Goal: Find specific page/section: Find specific page/section

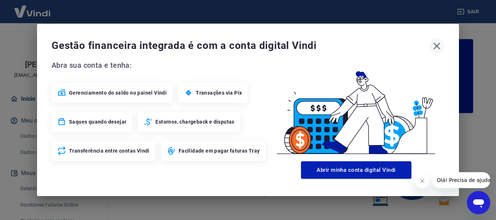
click at [435, 45] on icon "button" at bounding box center [436, 46] width 7 height 7
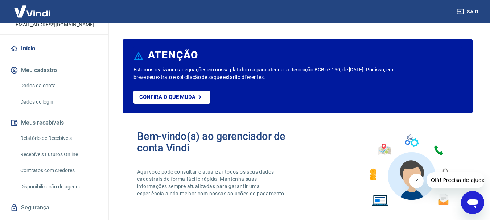
scroll to position [61, 0]
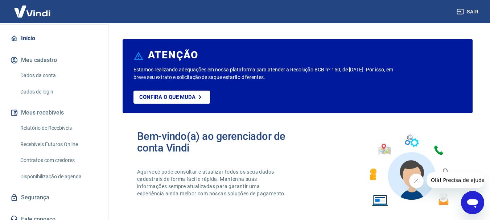
click at [67, 128] on link "Relatório de Recebíveis" at bounding box center [58, 128] width 82 height 15
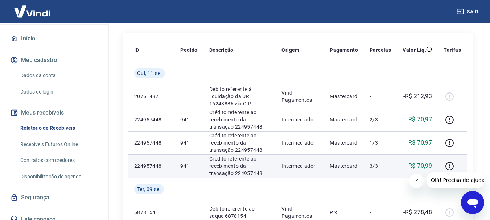
scroll to position [61, 0]
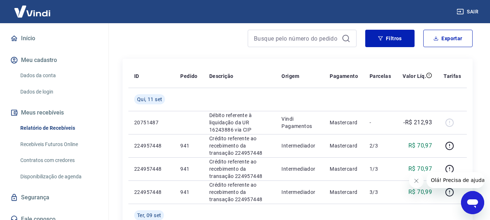
click at [43, 140] on link "Recebíveis Futuros Online" at bounding box center [58, 144] width 82 height 15
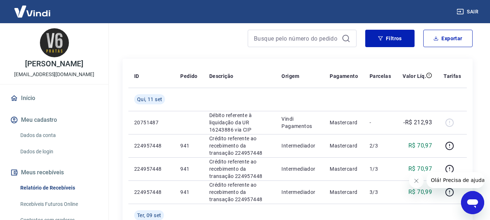
scroll to position [0, 0]
